Goal: Check status: Check status

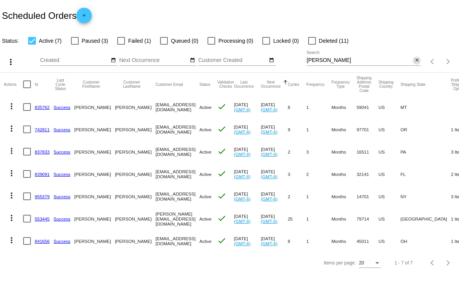
click at [417, 62] on mat-icon "close" at bounding box center [416, 60] width 5 height 6
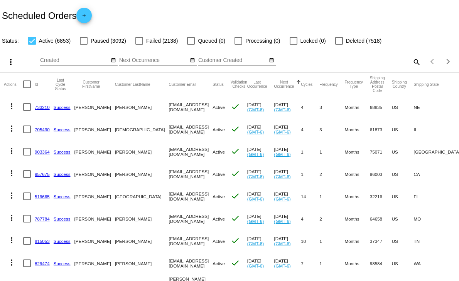
click at [411, 62] on mat-icon "search" at bounding box center [415, 62] width 9 height 12
drag, startPoint x: 324, startPoint y: 60, endPoint x: 253, endPoint y: 73, distance: 73.0
click at [253, 73] on app-dashboard-scheduled-orders "Scheduled Orders add Status: Active (6853) Paused (3092) Failed (2138) Queued (…" at bounding box center [229, 283] width 459 height 566
type input "[PERSON_NAME]"
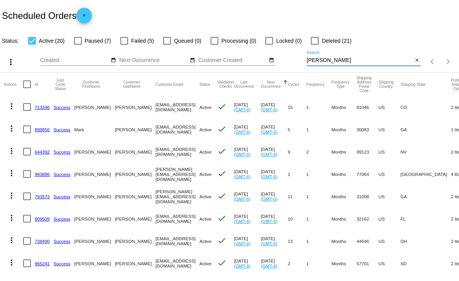
click at [39, 129] on link "899856" at bounding box center [42, 129] width 15 height 5
click at [39, 129] on body "Scheduled Orders add Status: Active (20) Paused (7) Failed (5) Queued (0) Proce…" at bounding box center [229, 140] width 459 height 281
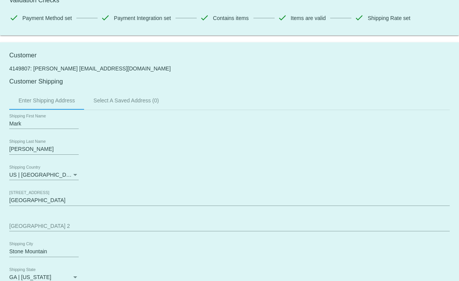
scroll to position [128, 0]
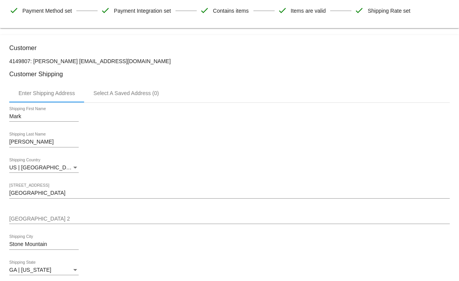
click at [204, 108] on div "Mark Shipping First Name" at bounding box center [229, 118] width 440 height 22
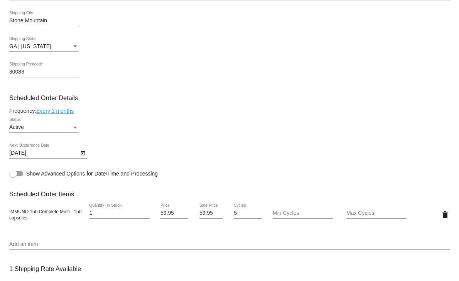
scroll to position [342, 0]
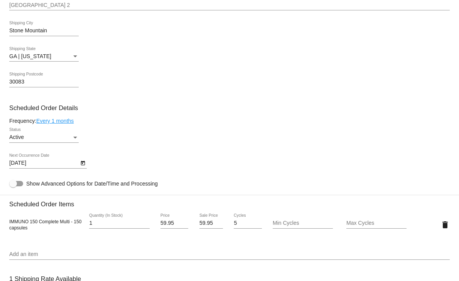
click at [83, 161] on icon "Open calendar" at bounding box center [83, 163] width 4 height 5
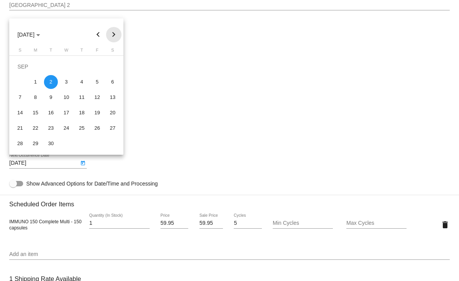
click at [112, 33] on button "Next month" at bounding box center [113, 34] width 15 height 15
click at [79, 67] on div "2" at bounding box center [82, 67] width 14 height 14
type input "[DATE]"
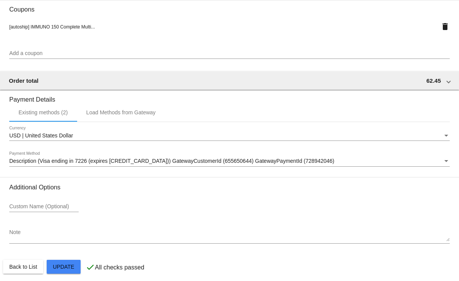
scroll to position [676, 0]
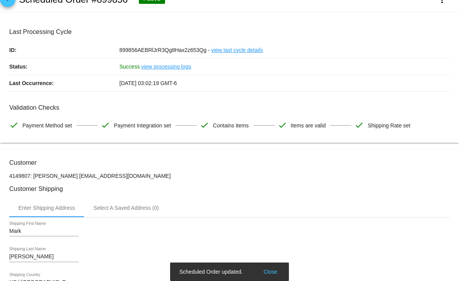
scroll to position [0, 0]
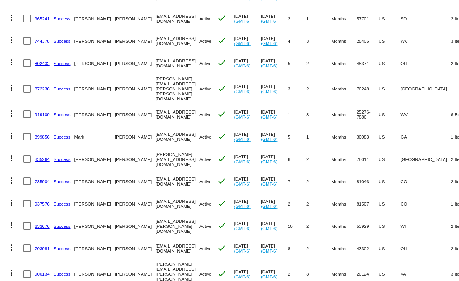
scroll to position [205, 0]
